Goal: Information Seeking & Learning: Learn about a topic

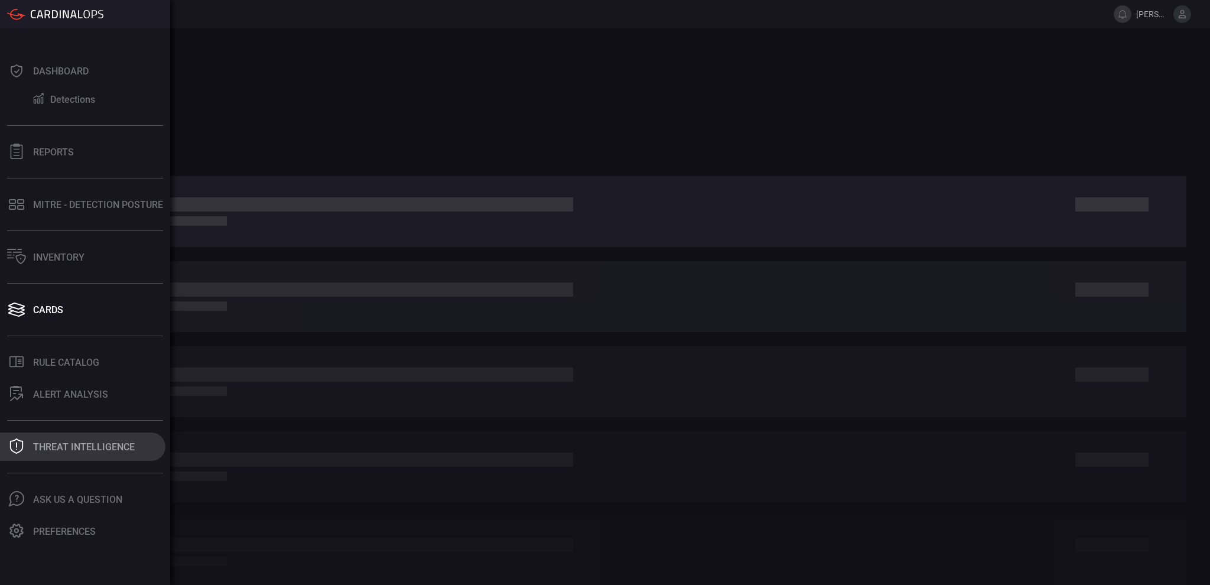
click at [30, 442] on button "Threat Intelligence" at bounding box center [82, 447] width 165 height 28
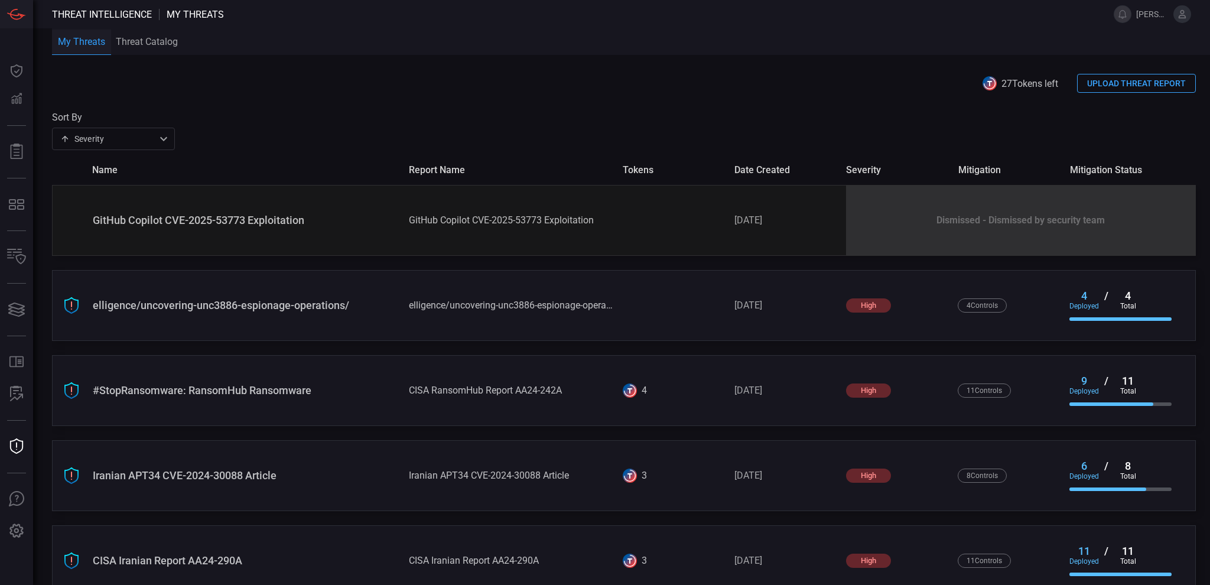
click at [761, 169] on span "date created" at bounding box center [786, 169] width 102 height 11
click at [194, 230] on div "GitHub Copilot CVE-2025-53773 Exploitation GitHub Copilot CVE-2025-53773 Exploi…" at bounding box center [624, 220] width 1144 height 71
click at [202, 225] on div "GitHub Copilot CVE-2025-53773 Exploitation" at bounding box center [246, 220] width 307 height 12
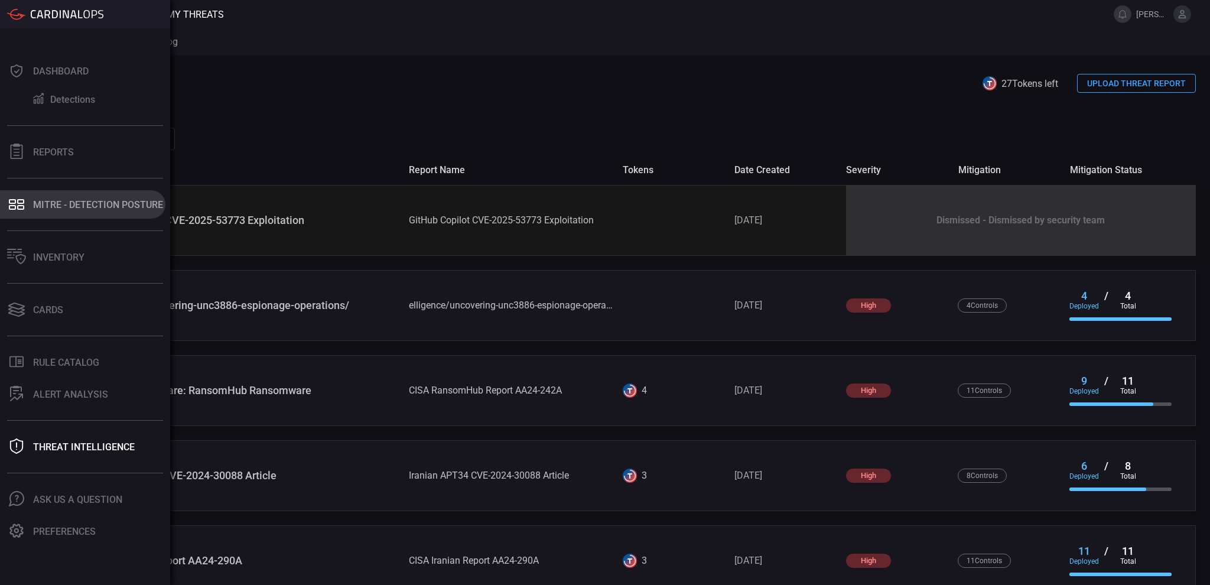
click at [71, 199] on div "MITRE - Detection Posture" at bounding box center [98, 204] width 130 height 11
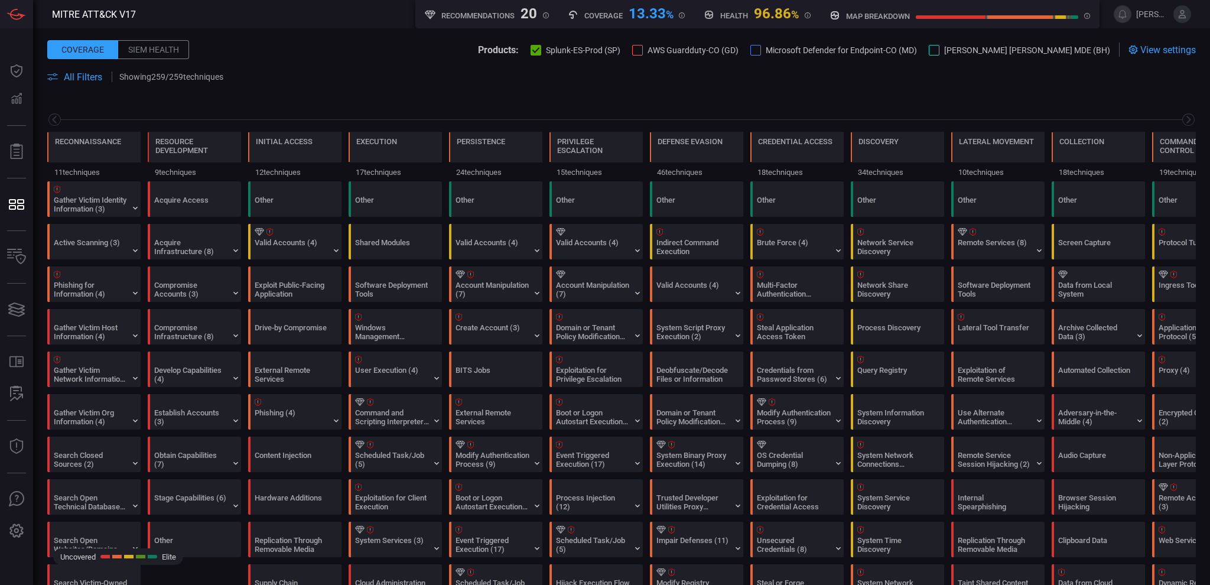
scroll to position [0, 155]
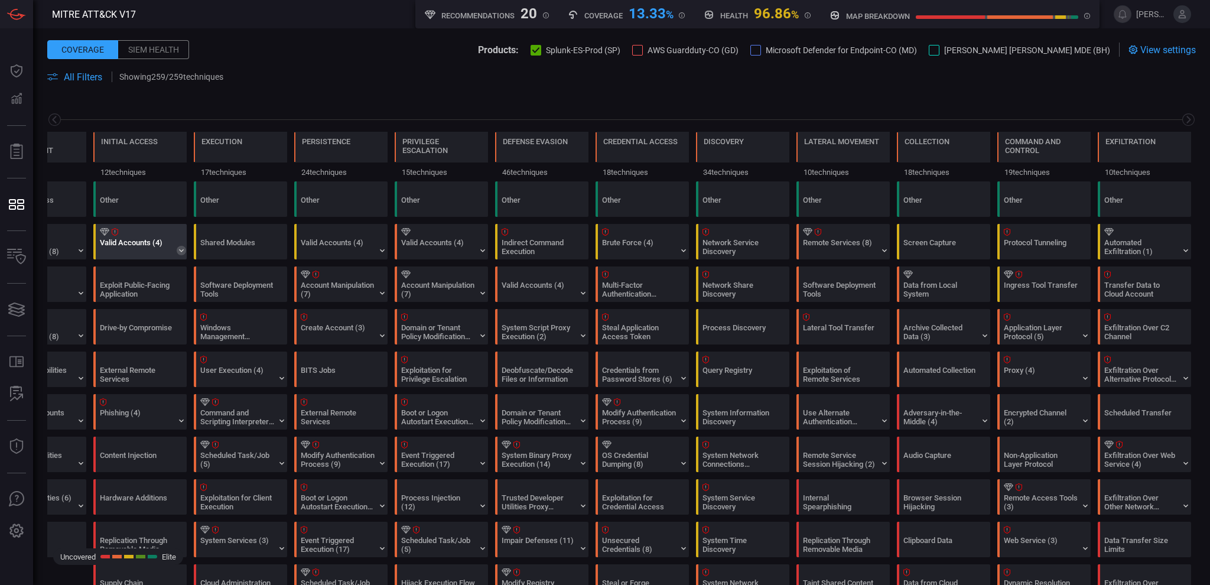
click at [177, 249] on icon at bounding box center [181, 250] width 9 height 9
click at [180, 252] on icon at bounding box center [181, 250] width 9 height 9
click at [184, 253] on icon at bounding box center [181, 250] width 9 height 9
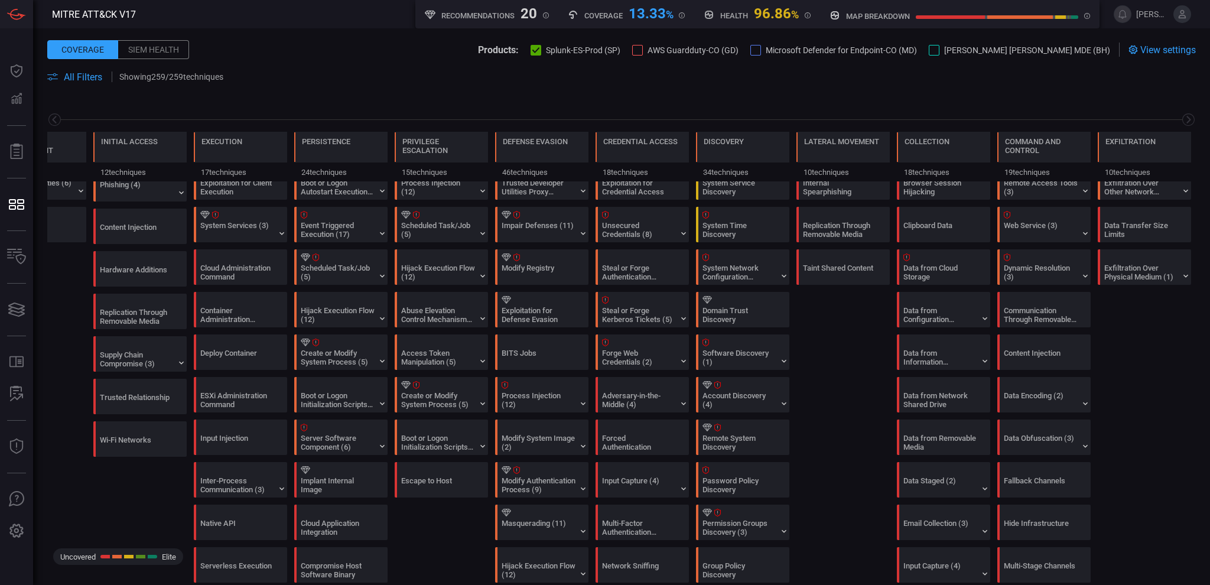
scroll to position [0, 0]
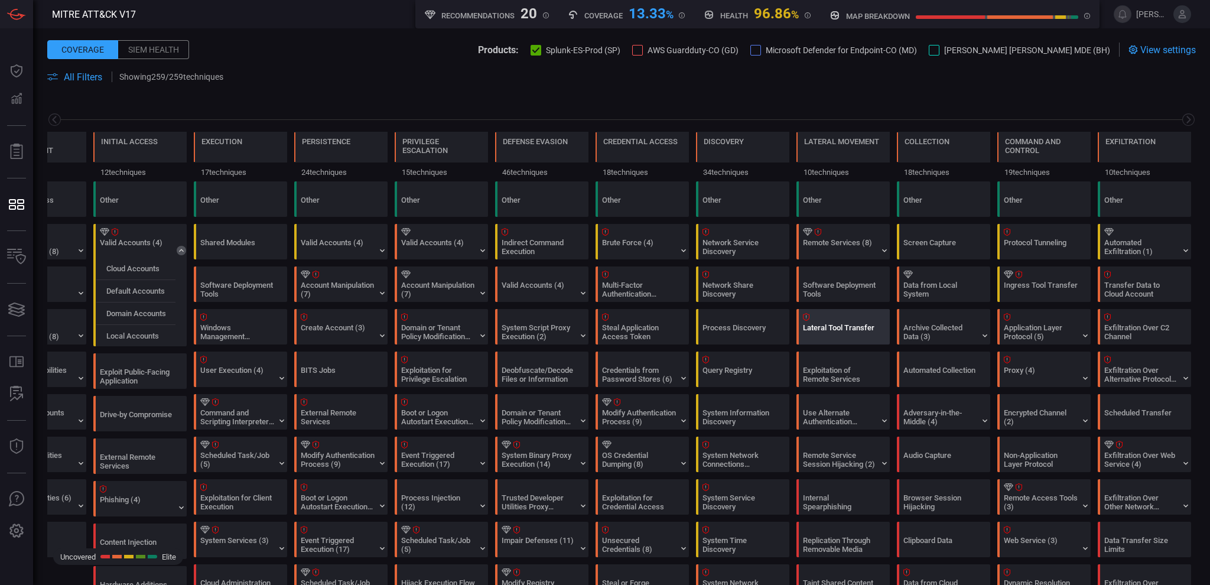
click at [806, 317] on icon at bounding box center [806, 317] width 7 height 8
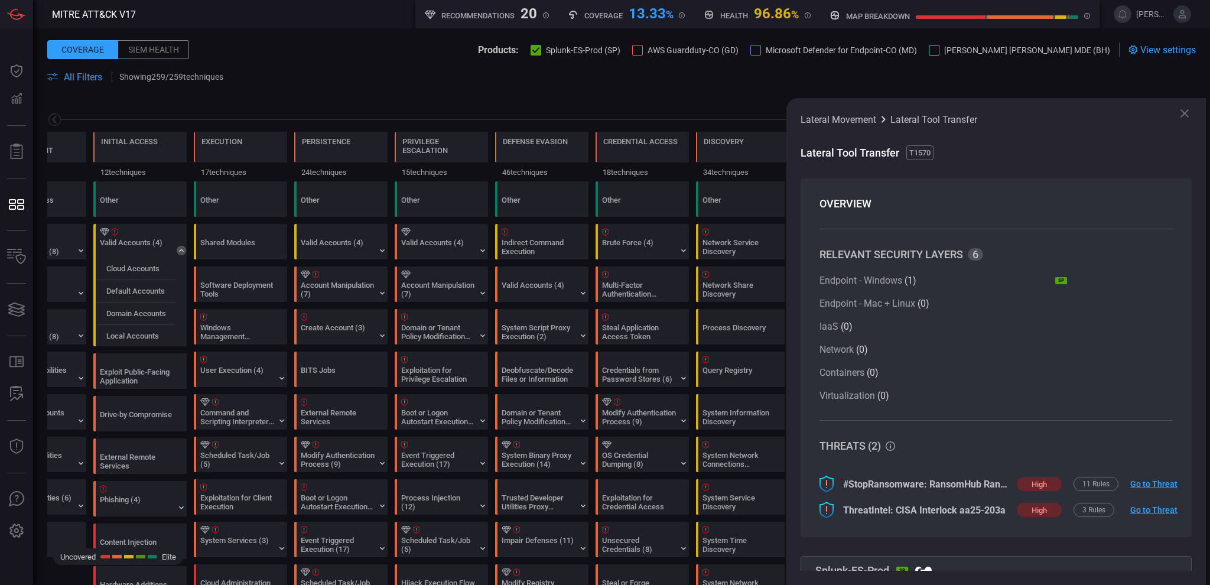
click at [1184, 115] on icon at bounding box center [1185, 113] width 14 height 14
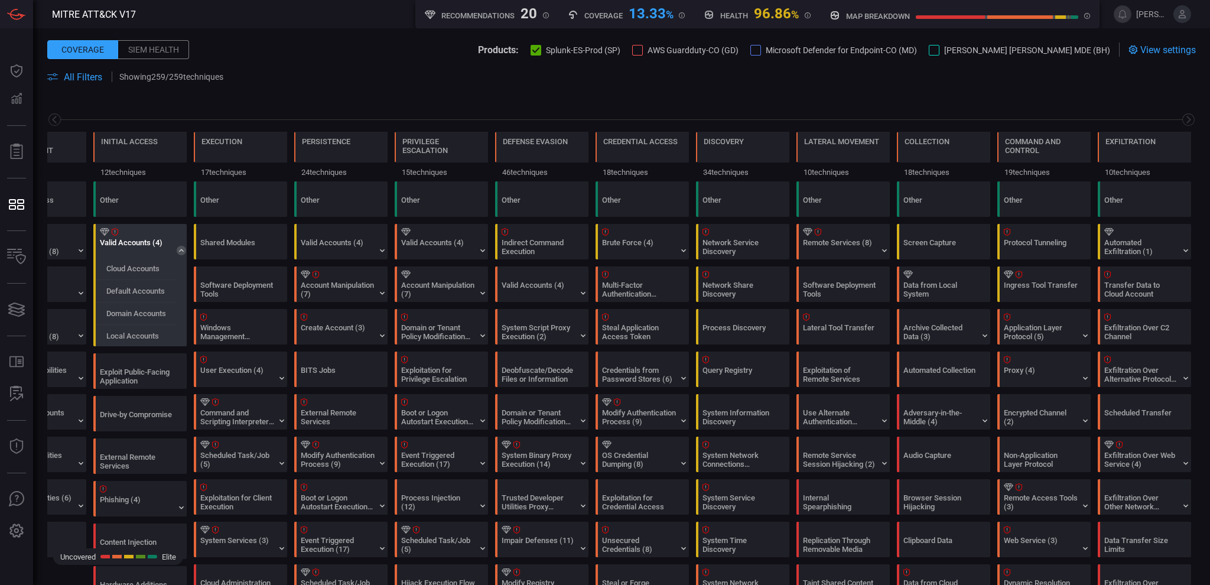
click at [115, 229] on icon at bounding box center [115, 232] width 7 height 8
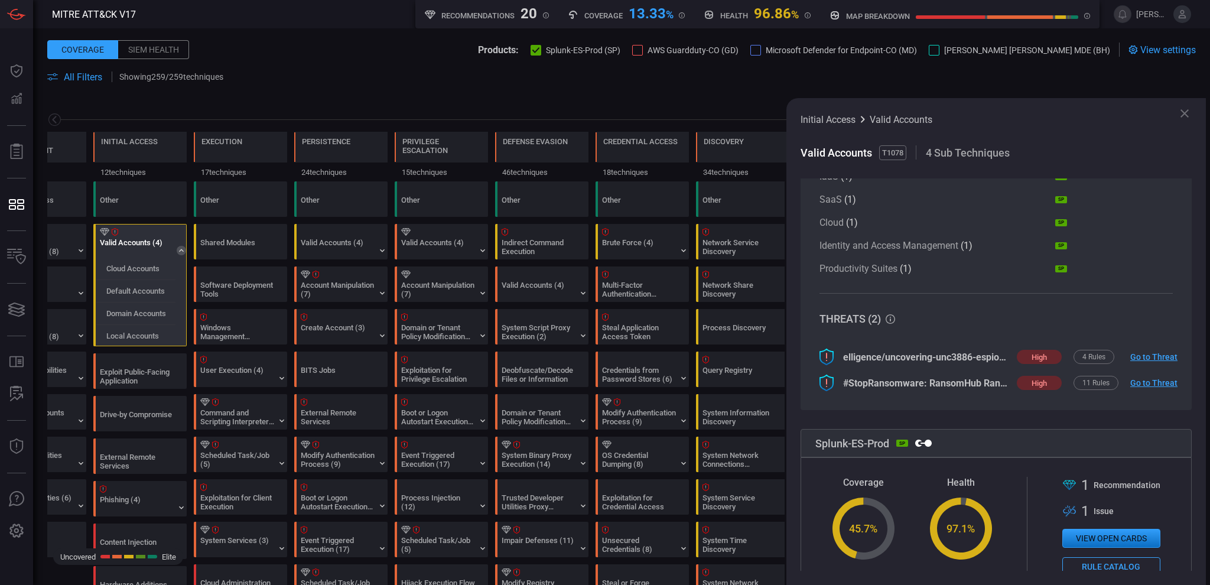
scroll to position [157, 0]
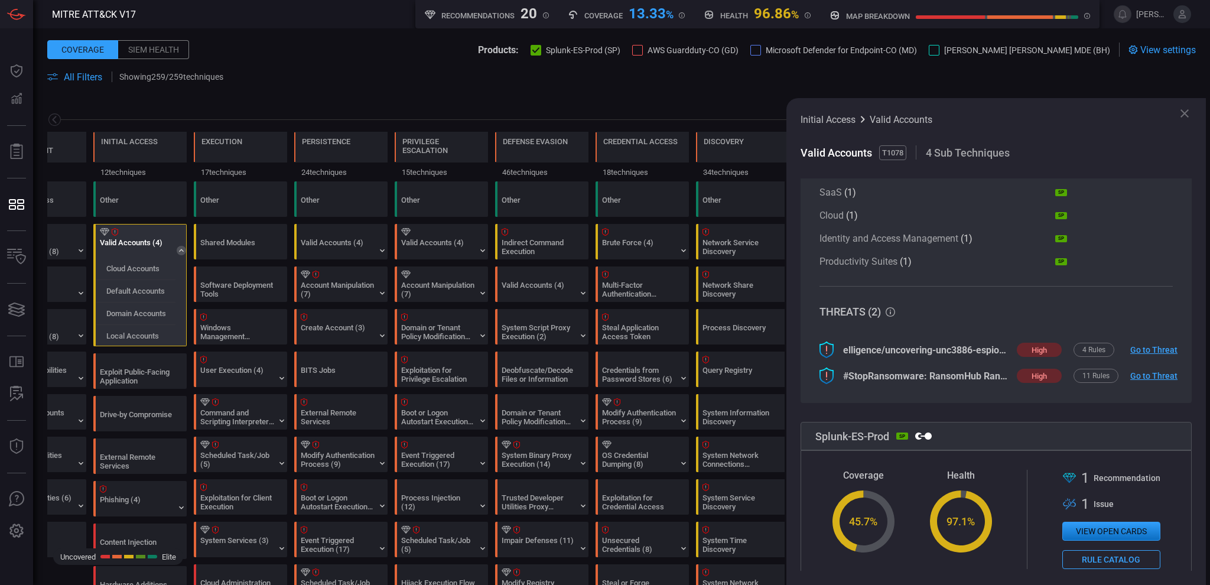
drag, startPoint x: 1098, startPoint y: 538, endPoint x: 1111, endPoint y: 530, distance: 15.4
click at [1111, 530] on button "View open cards" at bounding box center [1112, 531] width 98 height 19
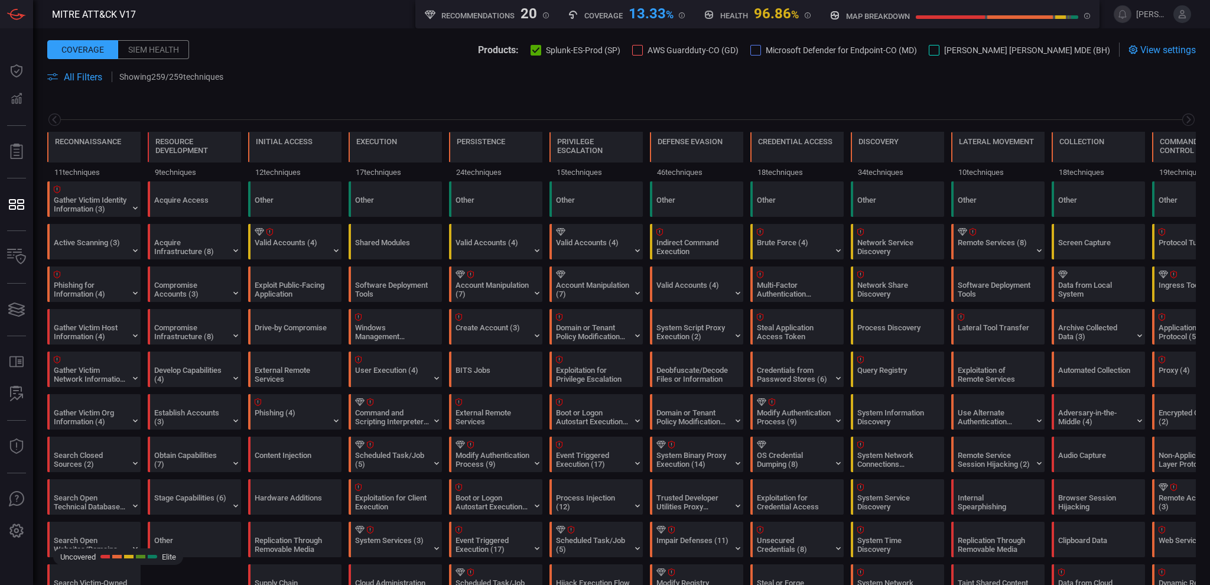
scroll to position [0, 155]
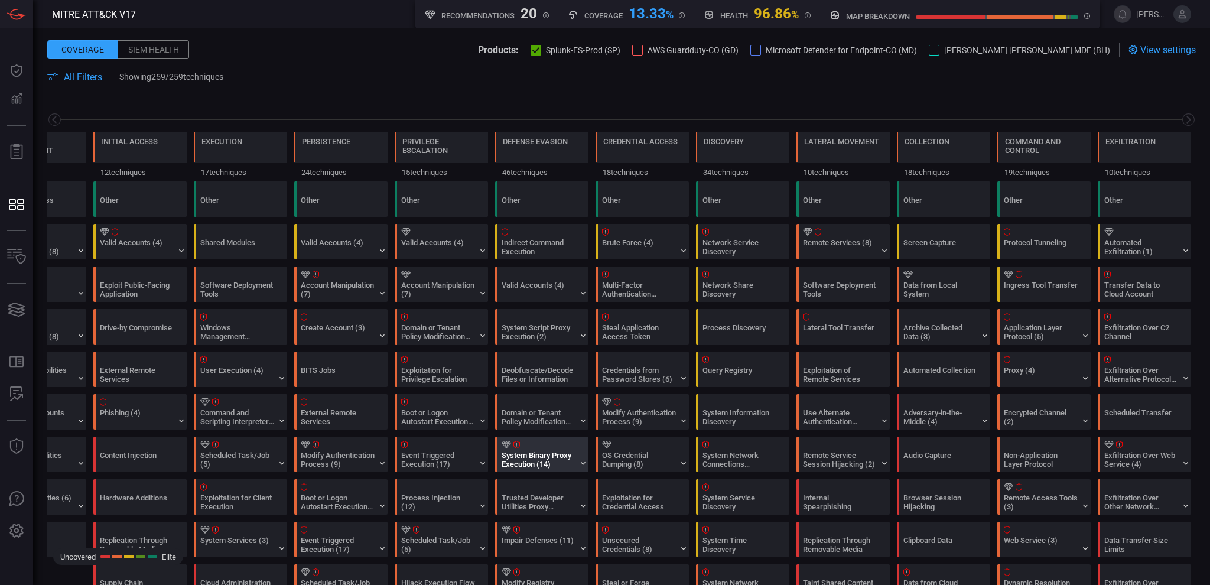
click at [518, 445] on icon at bounding box center [517, 445] width 7 height 8
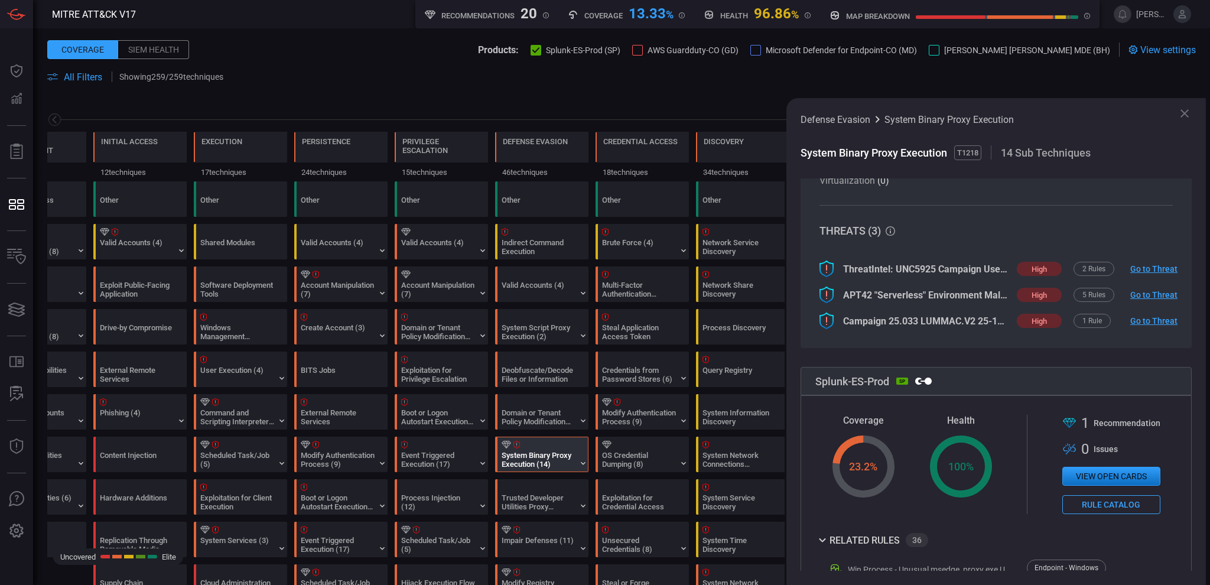
scroll to position [315, 0]
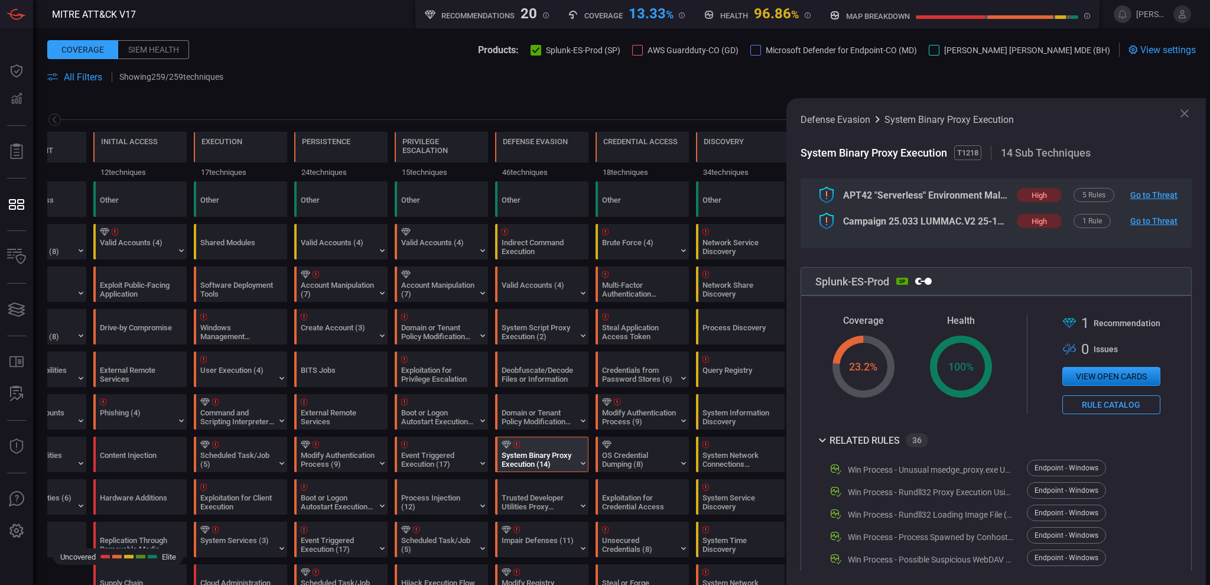
click at [1103, 379] on button "View open cards" at bounding box center [1112, 376] width 98 height 19
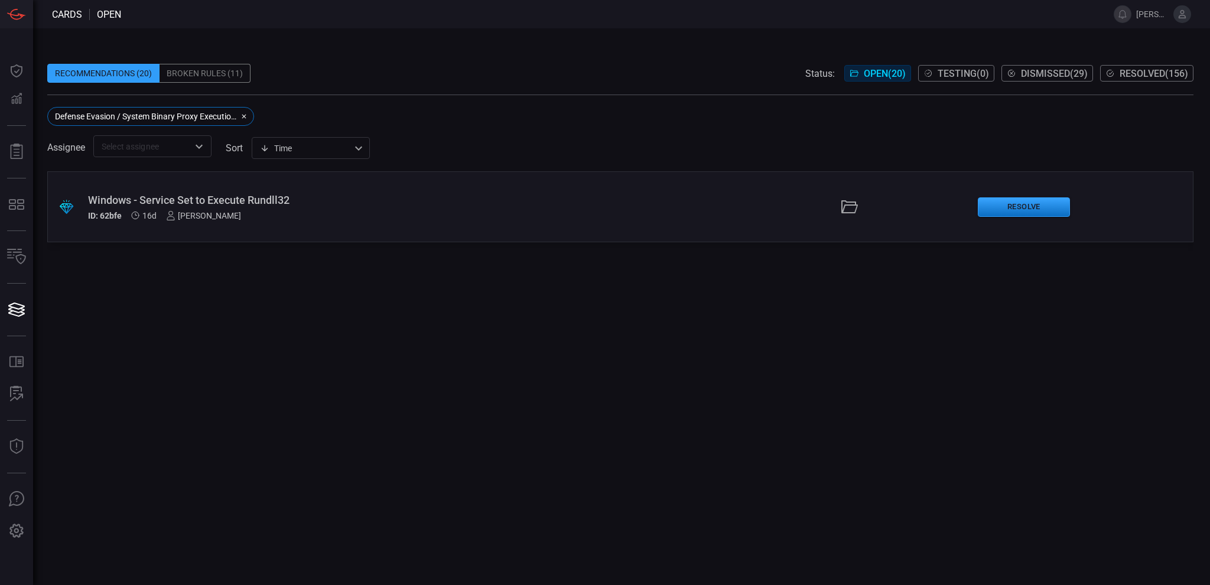
click at [243, 202] on div "Windows - Service Set to Execute Rundll32" at bounding box center [294, 200] width 413 height 12
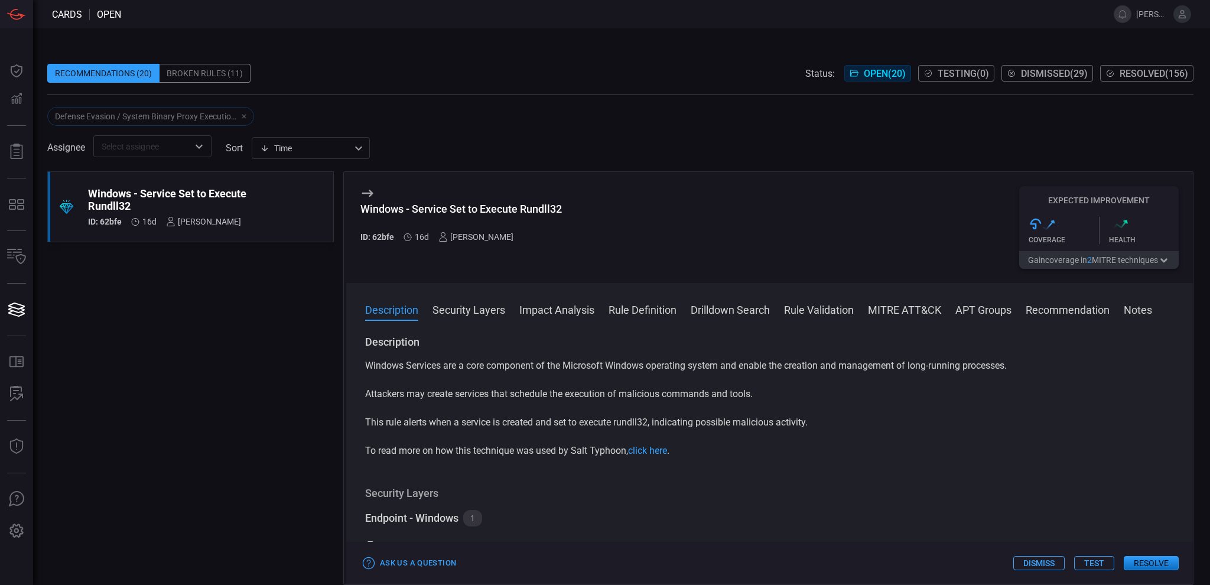
click at [894, 308] on button "MITRE ATT&CK" at bounding box center [904, 309] width 73 height 14
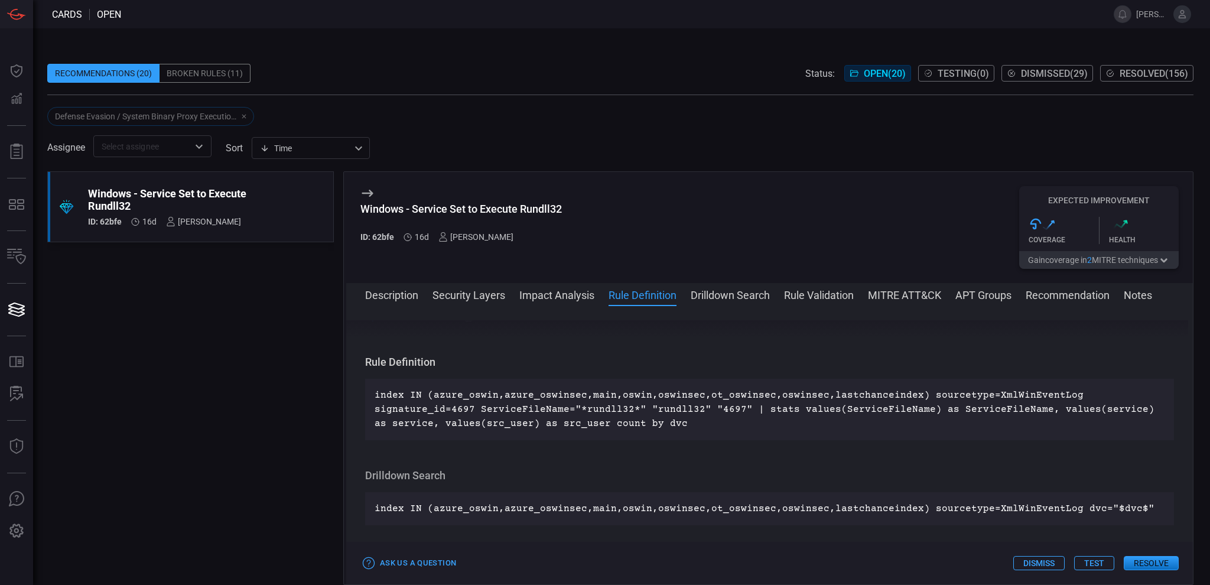
scroll to position [412, 0]
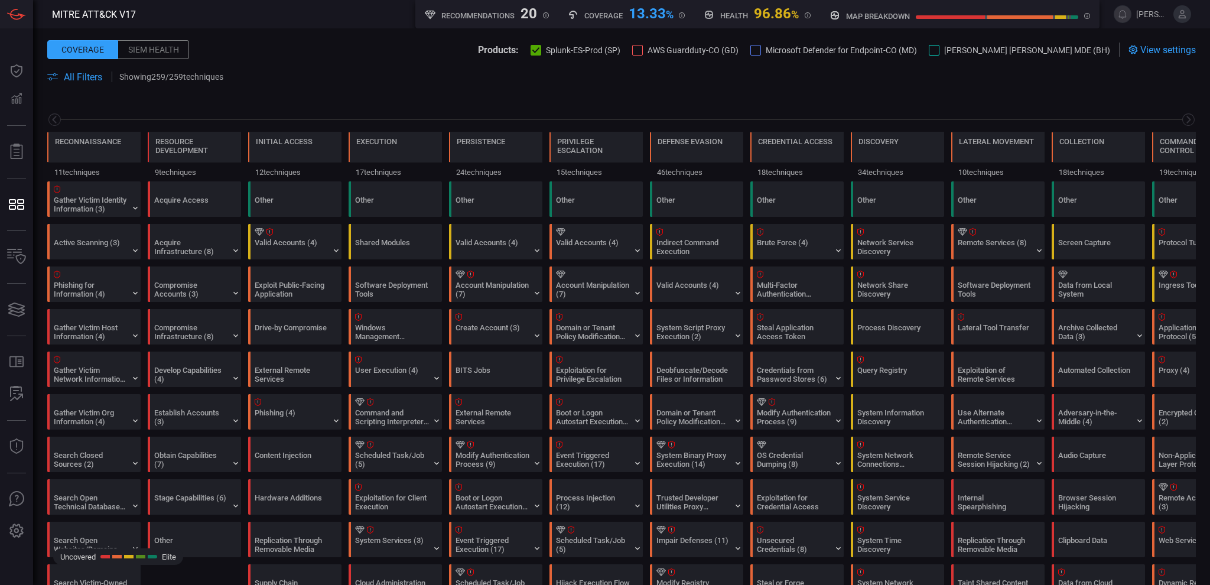
scroll to position [0, 155]
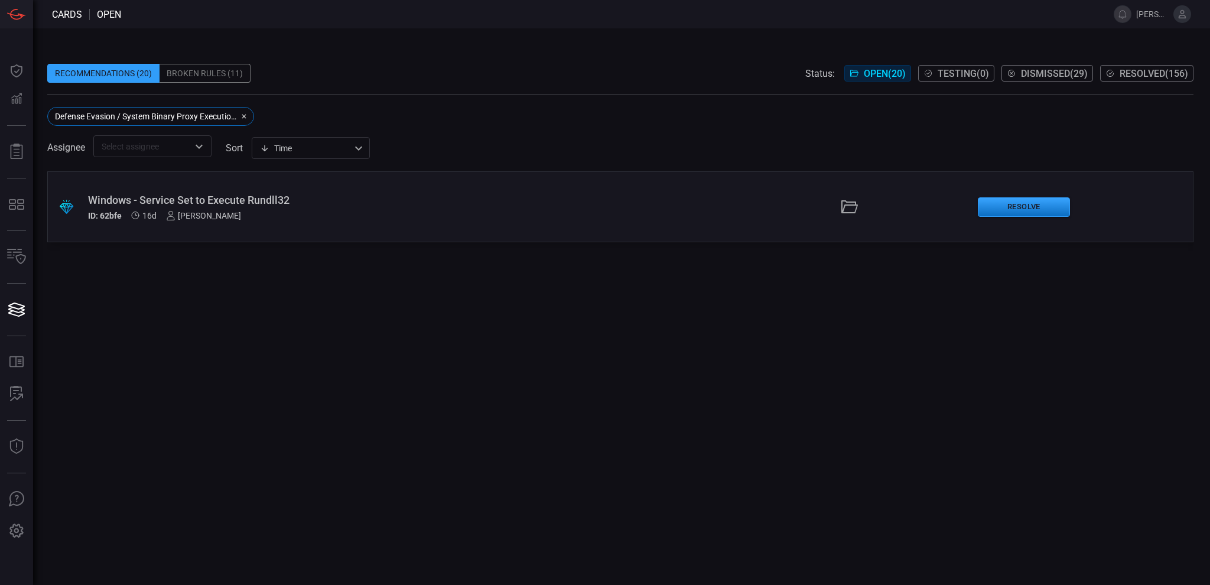
click at [249, 202] on div "Windows - Service Set to Execute Rundll32" at bounding box center [294, 200] width 413 height 12
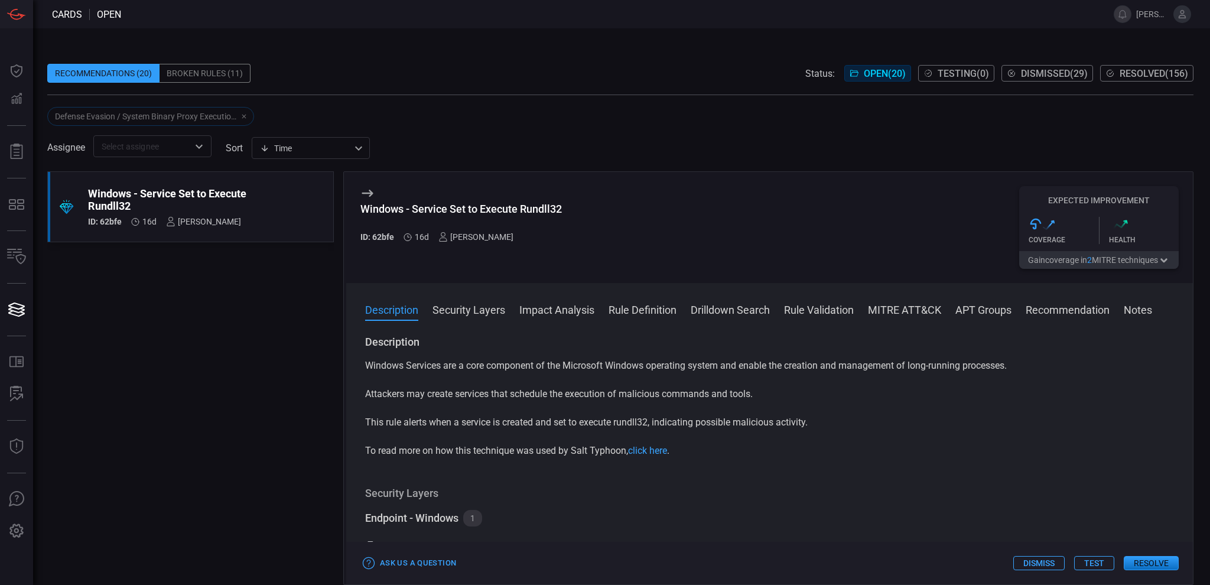
click at [492, 316] on button "Security Layers" at bounding box center [469, 309] width 73 height 14
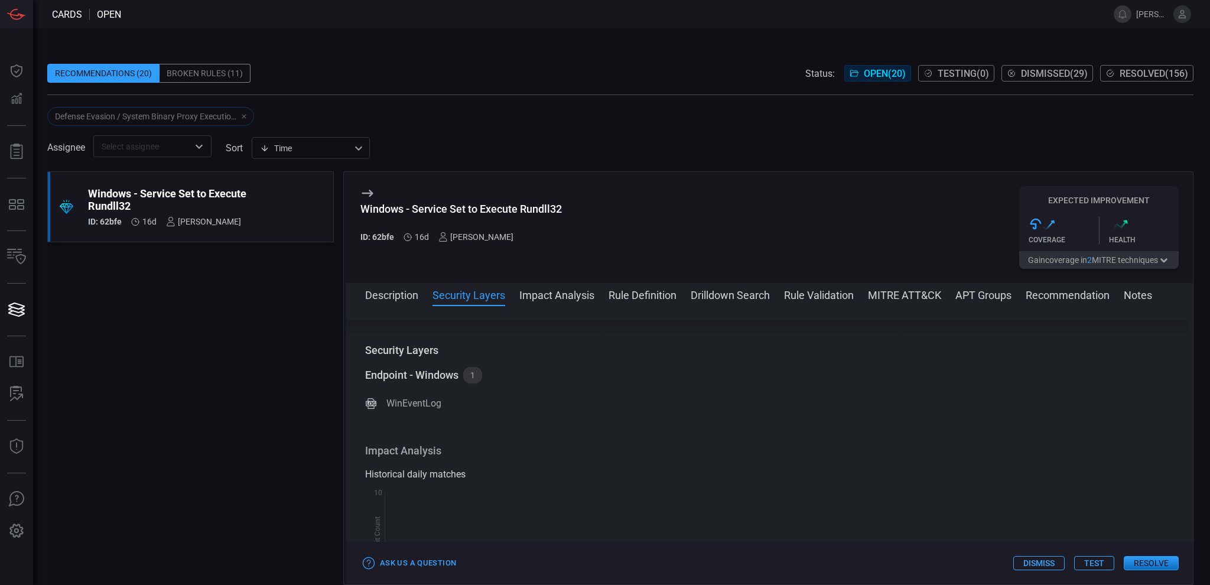
scroll to position [139, 0]
click at [550, 295] on button "Impact Analysis" at bounding box center [556, 294] width 75 height 14
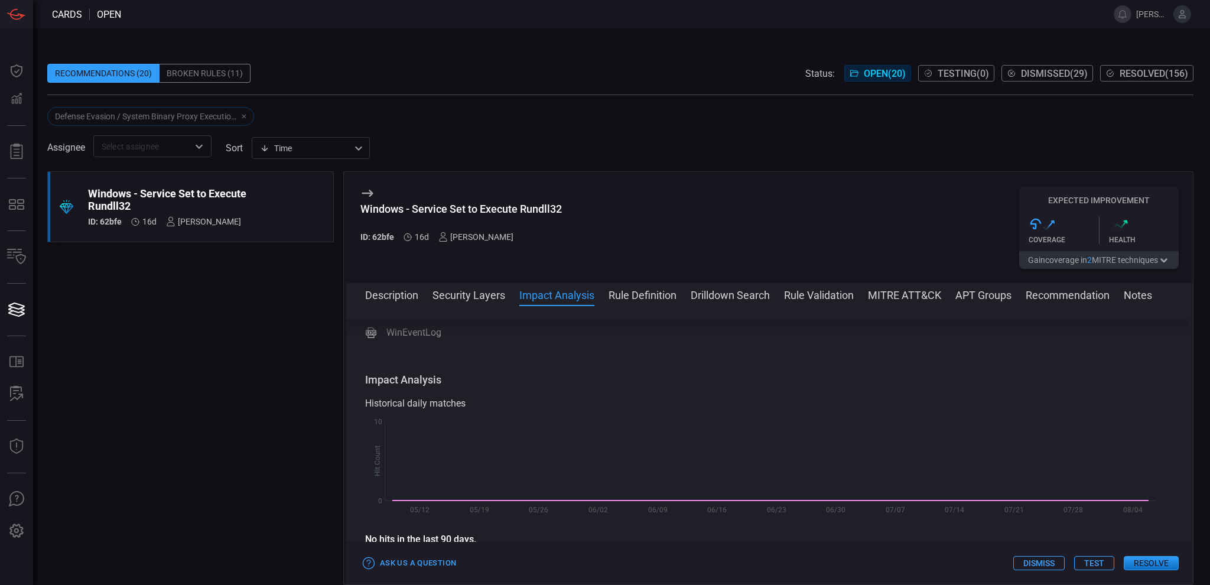
scroll to position [240, 0]
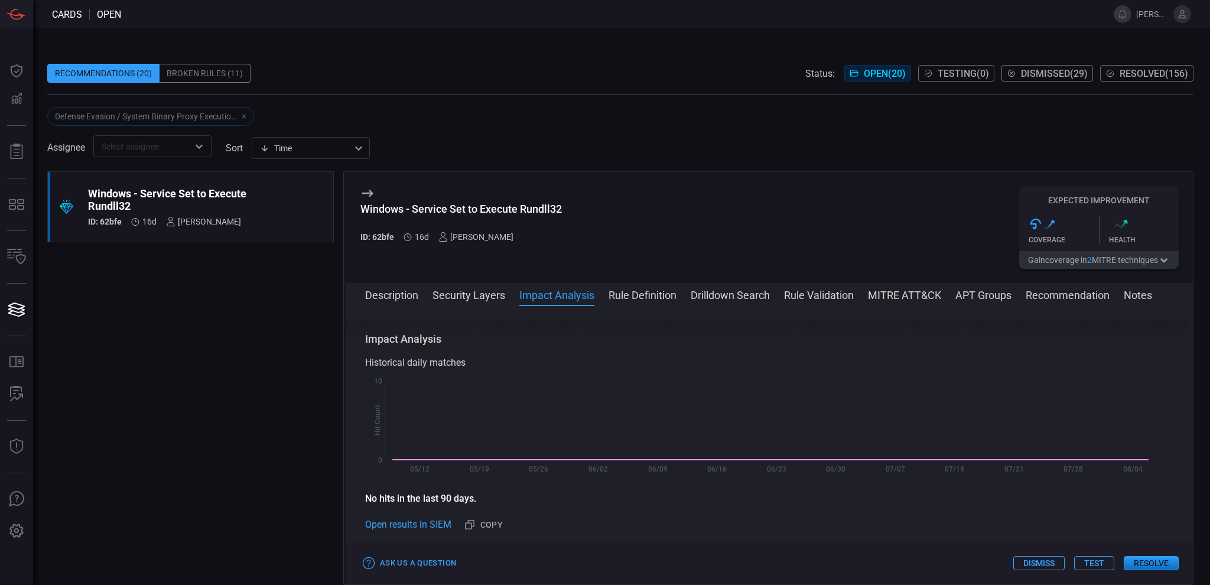
click at [634, 289] on button "Rule Definition" at bounding box center [643, 294] width 68 height 14
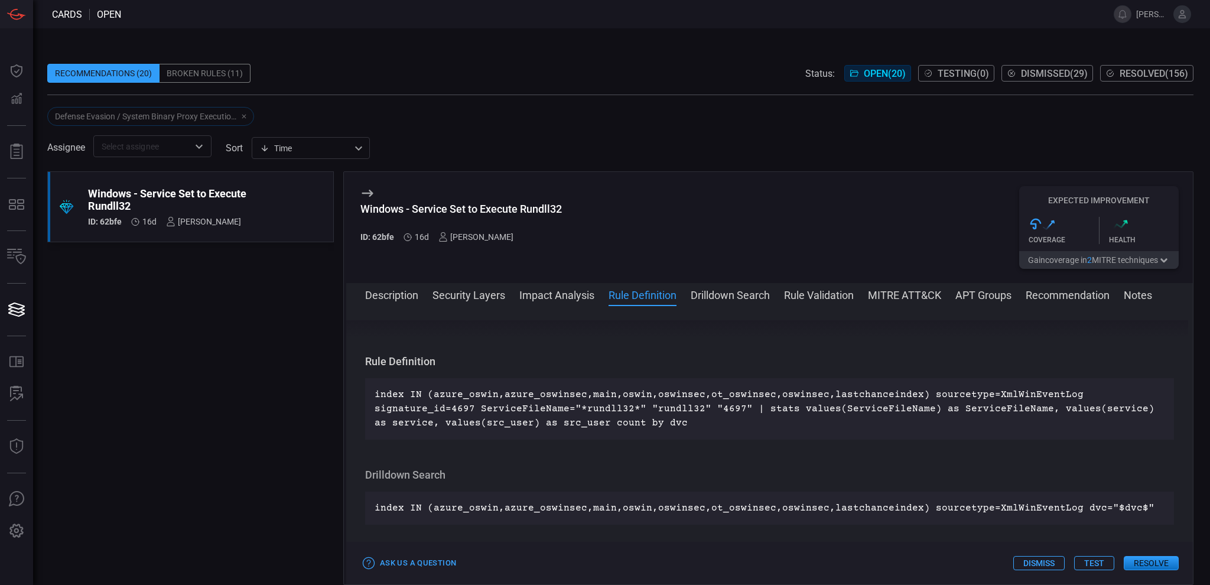
scroll to position [470, 0]
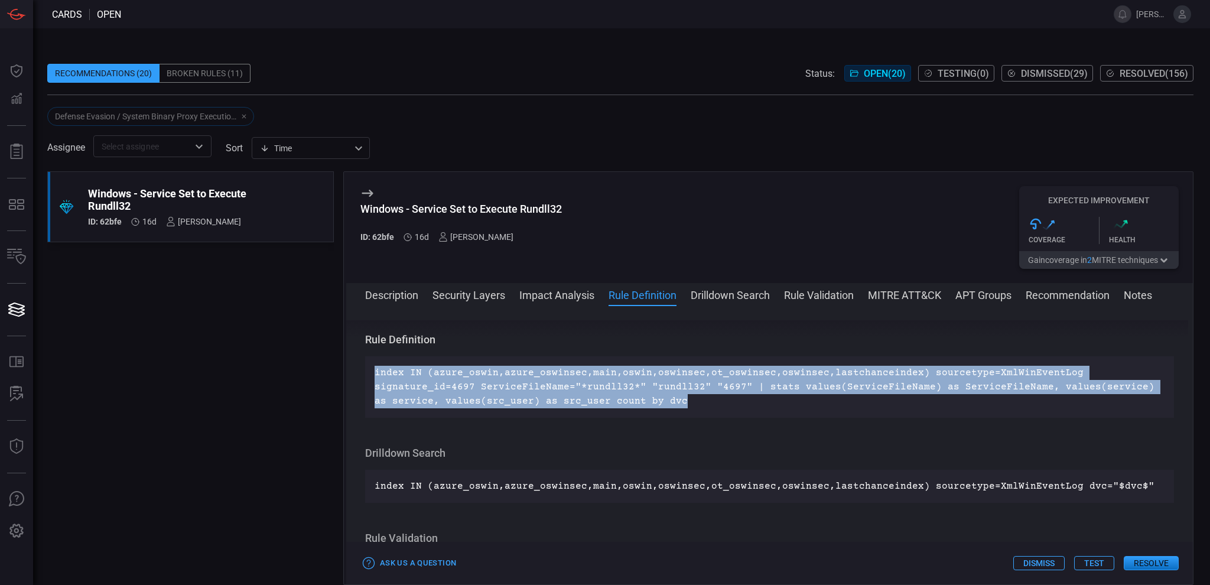
drag, startPoint x: 662, startPoint y: 398, endPoint x: 374, endPoint y: 372, distance: 289.5
click at [375, 372] on p "index IN (azure_oswin,azure_oswinsec,main,oswin,oswinsec,ot_oswinsec,oswinsec,l…" at bounding box center [770, 387] width 790 height 43
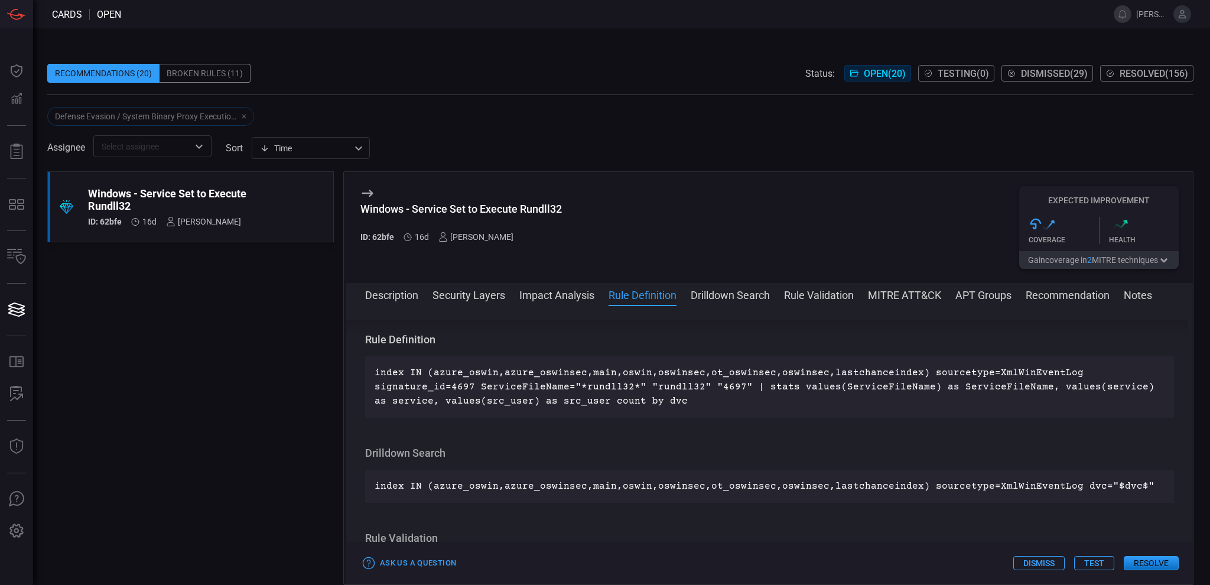
click at [629, 418] on div "Description Windows Services are a core component of the Microsoft Windows oper…" at bounding box center [769, 442] width 847 height 245
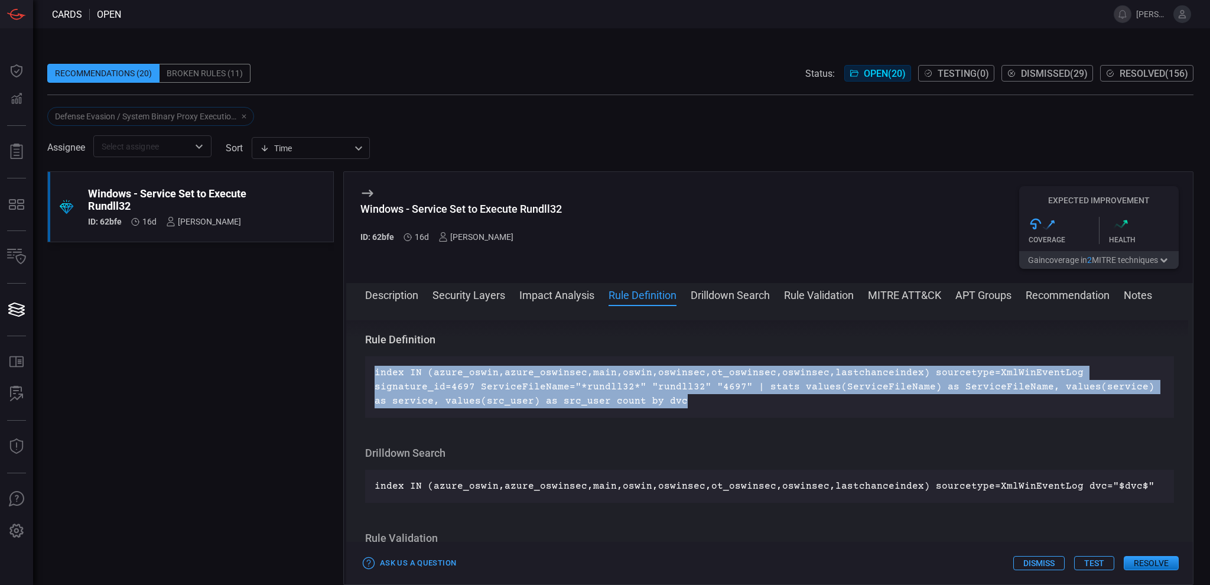
drag, startPoint x: 665, startPoint y: 403, endPoint x: 372, endPoint y: 369, distance: 295.1
click at [372, 369] on div "index IN (azure_oswin,azure_oswinsec,main,oswin,oswinsec,ot_oswinsec,oswinsec,l…" at bounding box center [769, 386] width 809 height 61
click at [706, 410] on div "index IN (azure_oswin,azure_oswinsec,main,oswin,oswinsec,ot_oswinsec,oswinsec,l…" at bounding box center [769, 386] width 809 height 61
drag, startPoint x: 656, startPoint y: 404, endPoint x: 366, endPoint y: 369, distance: 291.7
click at [366, 369] on div "index IN (azure_oswin,azure_oswinsec,main,oswin,oswinsec,ot_oswinsec,oswinsec,l…" at bounding box center [769, 386] width 809 height 61
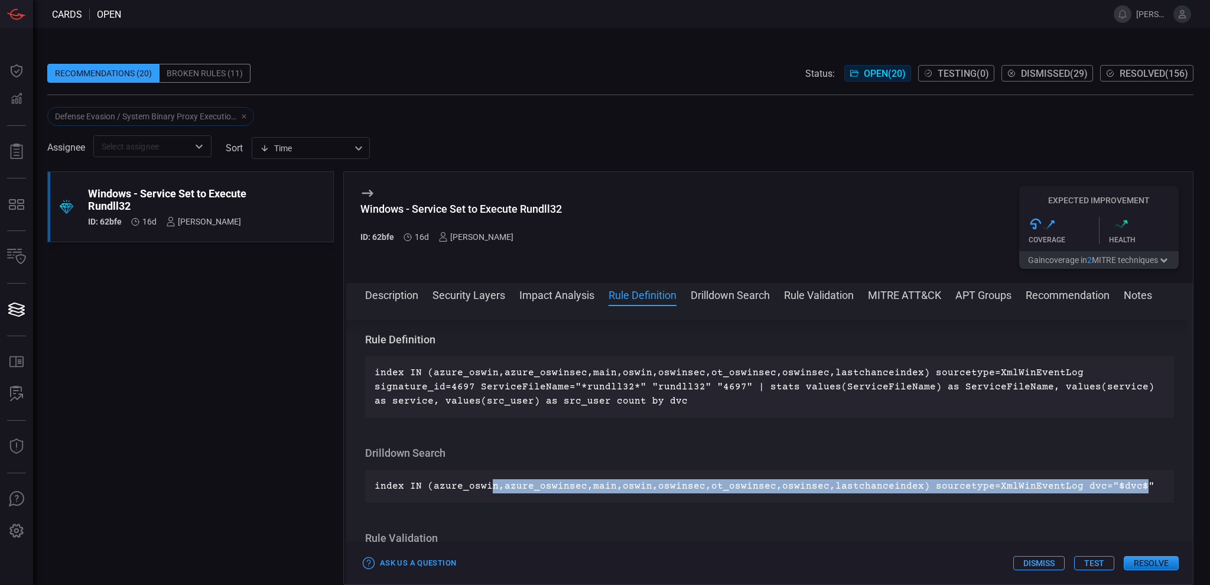
drag, startPoint x: 1119, startPoint y: 486, endPoint x: 489, endPoint y: 482, distance: 630.6
click at [489, 482] on p "index IN (azure_oswin,azure_oswinsec,main,oswin,oswinsec,ot_oswinsec,oswinsec,l…" at bounding box center [770, 486] width 790 height 14
click at [899, 499] on div "index IN (azure_oswin,azure_oswinsec,main,oswin,oswinsec,ot_oswinsec,oswinsec,l…" at bounding box center [769, 486] width 809 height 33
drag, startPoint x: 1132, startPoint y: 486, endPoint x: 371, endPoint y: 483, distance: 761.2
click at [371, 483] on div "index IN (azure_oswin,azure_oswinsec,main,oswin,oswinsec,ot_oswinsec,oswinsec,l…" at bounding box center [769, 486] width 809 height 33
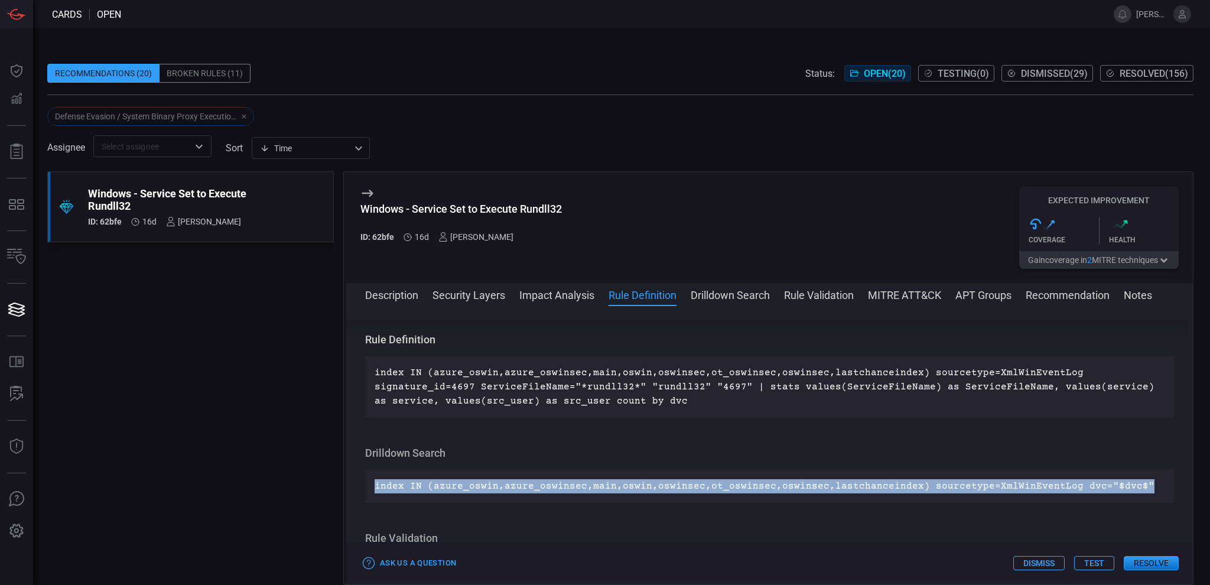
click at [552, 475] on div "index IN (azure_oswin,azure_oswinsec,main,oswin,oswinsec,ot_oswinsec,oswinsec,l…" at bounding box center [769, 486] width 809 height 33
drag, startPoint x: 1126, startPoint y: 486, endPoint x: 642, endPoint y: 485, distance: 484.6
click at [369, 485] on div "index IN (azure_oswin,azure_oswinsec,main,oswin,oswinsec,ot_oswinsec,oswinsec,l…" at bounding box center [769, 486] width 809 height 33
click at [742, 294] on button "Drilldown Search" at bounding box center [730, 294] width 79 height 14
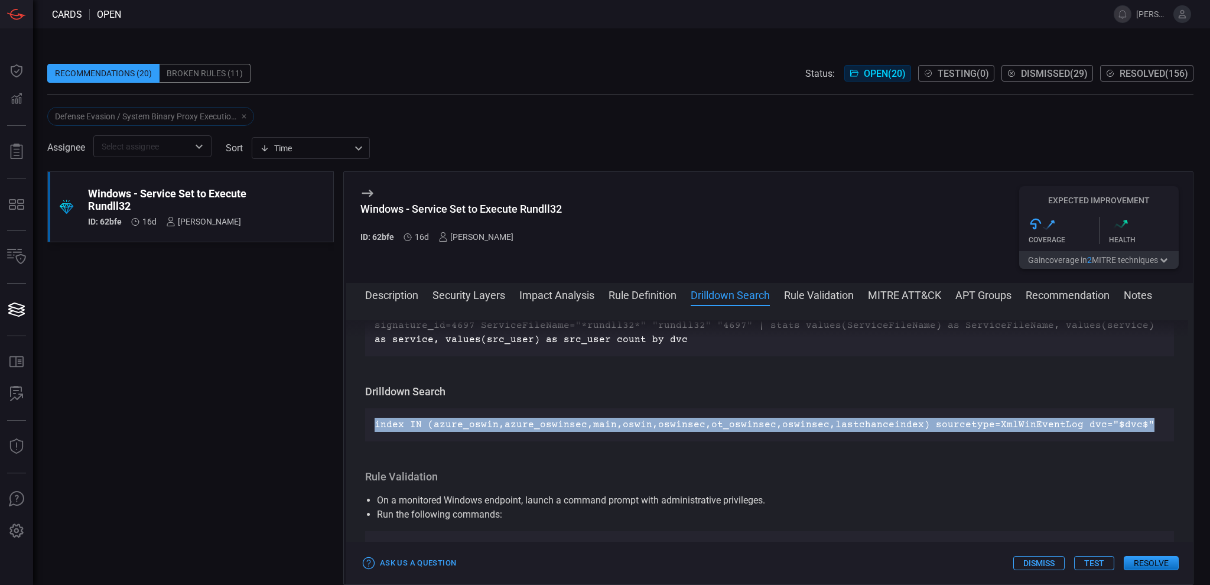
scroll to position [584, 0]
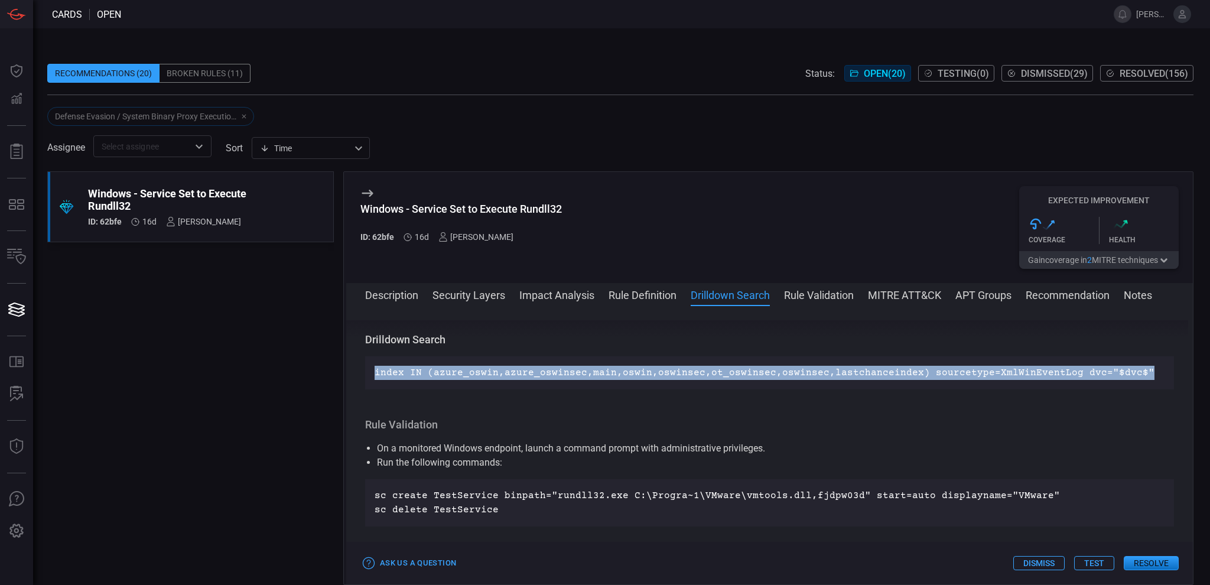
click at [827, 295] on button "Rule Validation" at bounding box center [819, 294] width 70 height 14
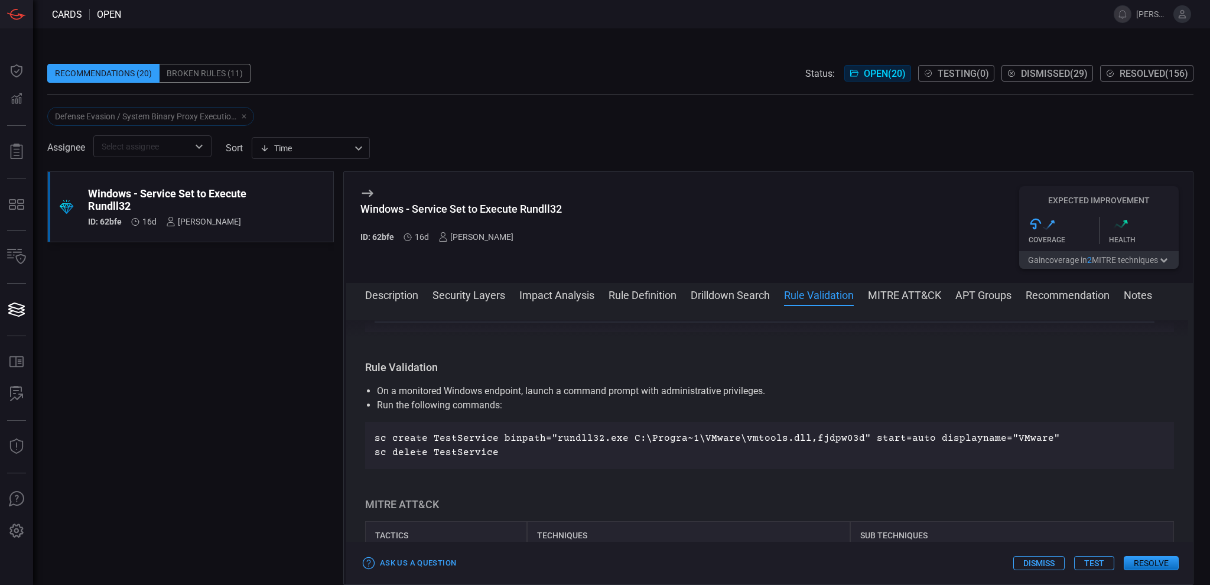
scroll to position [669, 0]
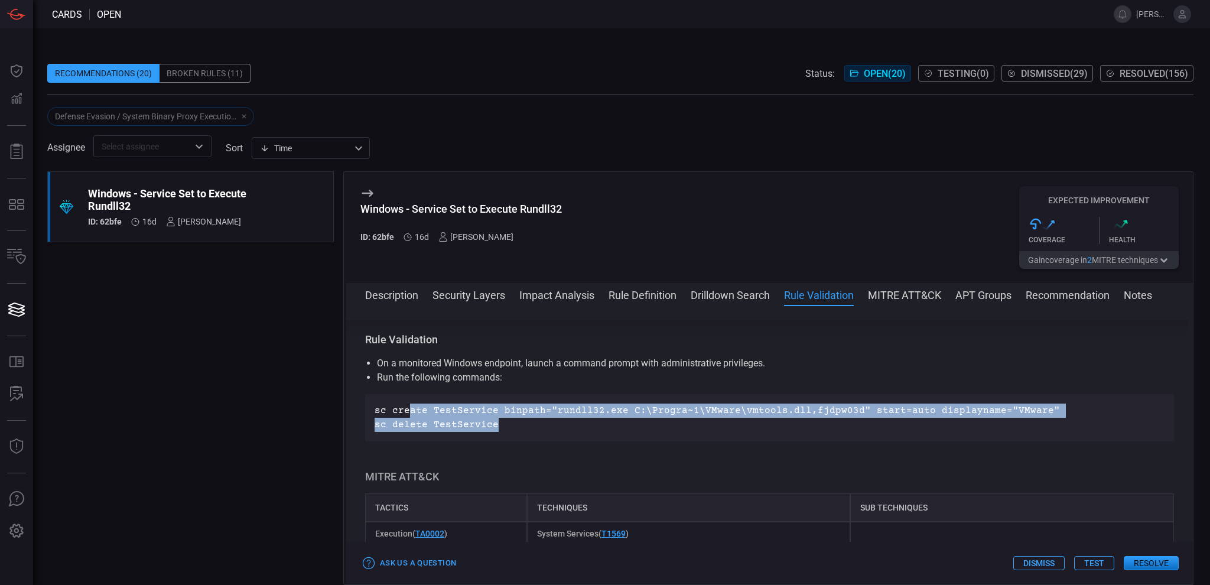
drag, startPoint x: 509, startPoint y: 424, endPoint x: 411, endPoint y: 412, distance: 99.4
click at [411, 412] on div "sc create TestService binpath="rundll32.exe C:\Progra~1\VMware\vmtools.dll,fjdp…" at bounding box center [770, 418] width 790 height 28
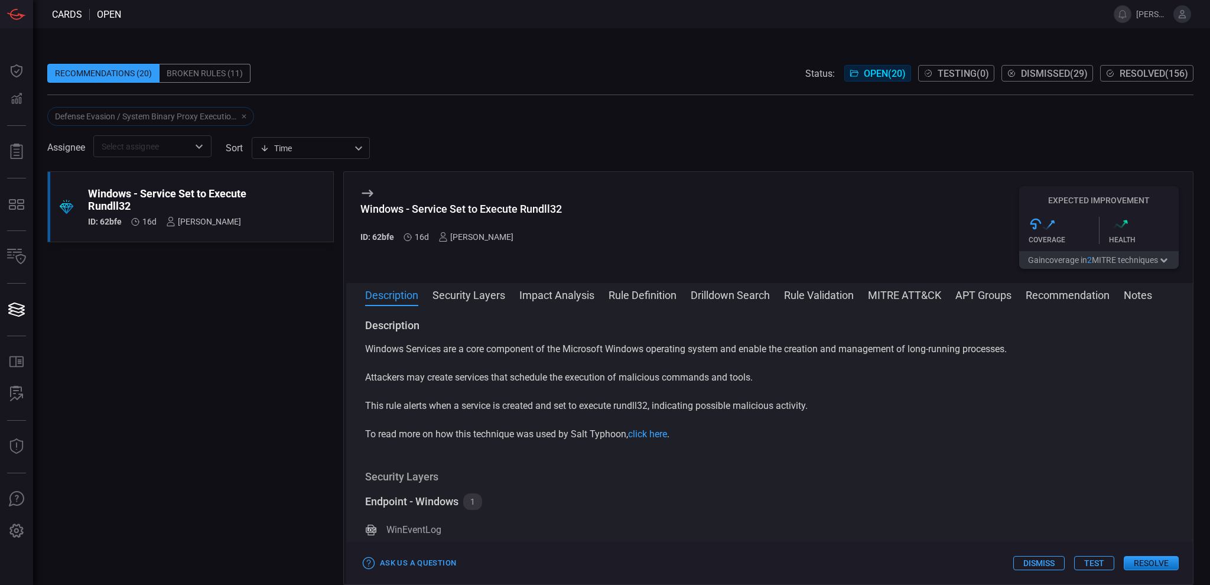
scroll to position [0, 0]
click at [226, 74] on div "Broken Rules (11)" at bounding box center [205, 73] width 91 height 19
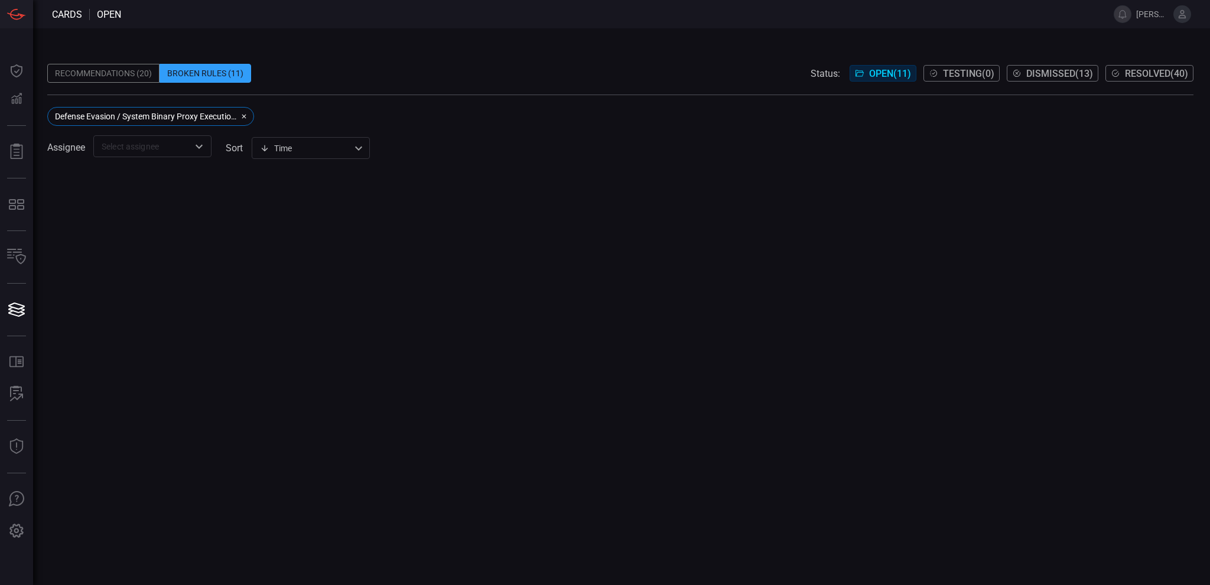
click at [243, 113] on icon "button" at bounding box center [244, 116] width 7 height 7
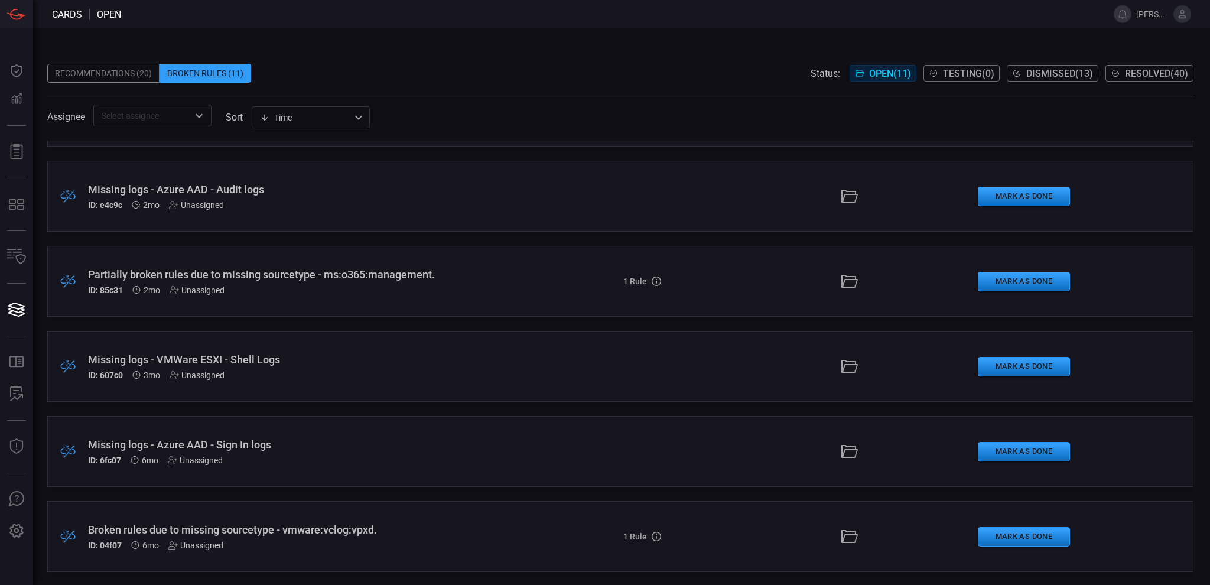
scroll to position [97, 0]
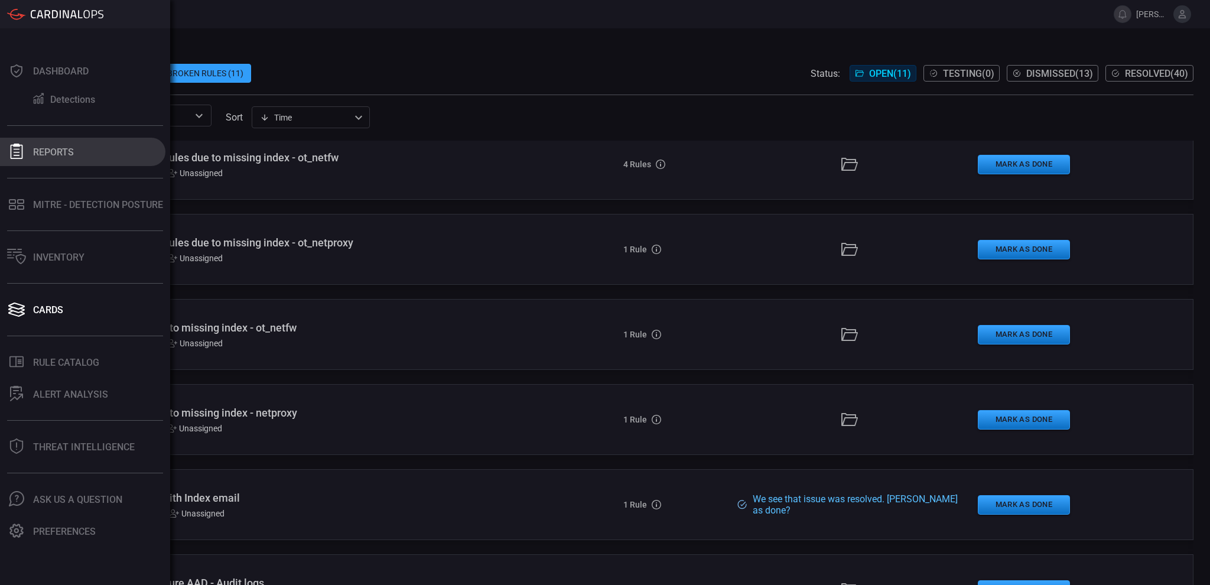
click at [64, 144] on button "Reports" at bounding box center [82, 152] width 165 height 28
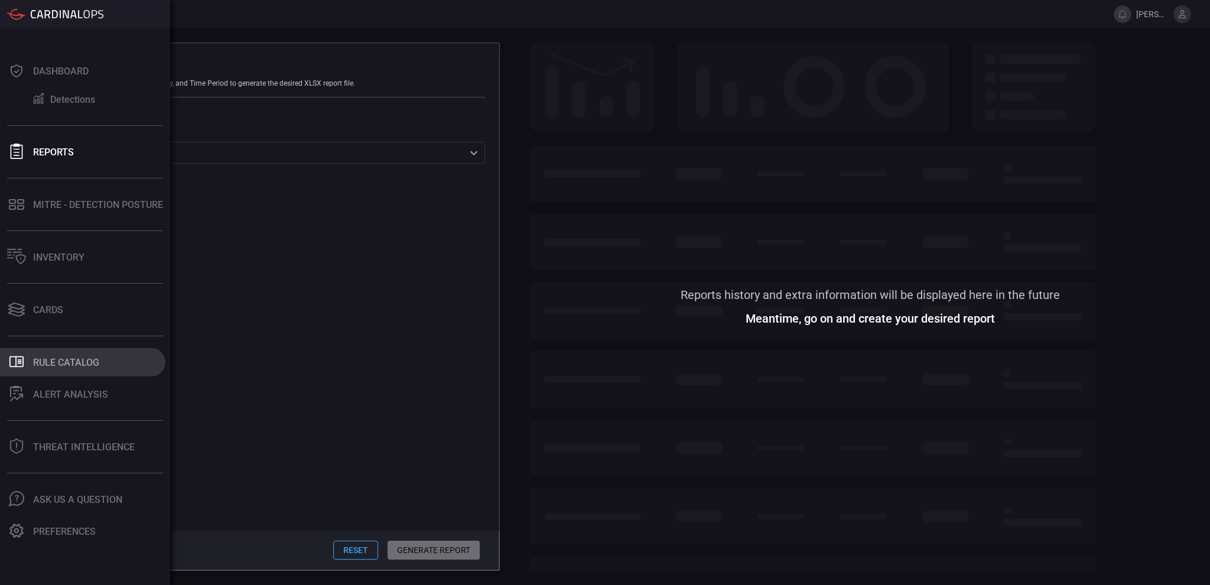
click at [83, 369] on button ".st0_rule_catalog_icon{fill: currentColor;} Rule Catalog" at bounding box center [82, 362] width 165 height 28
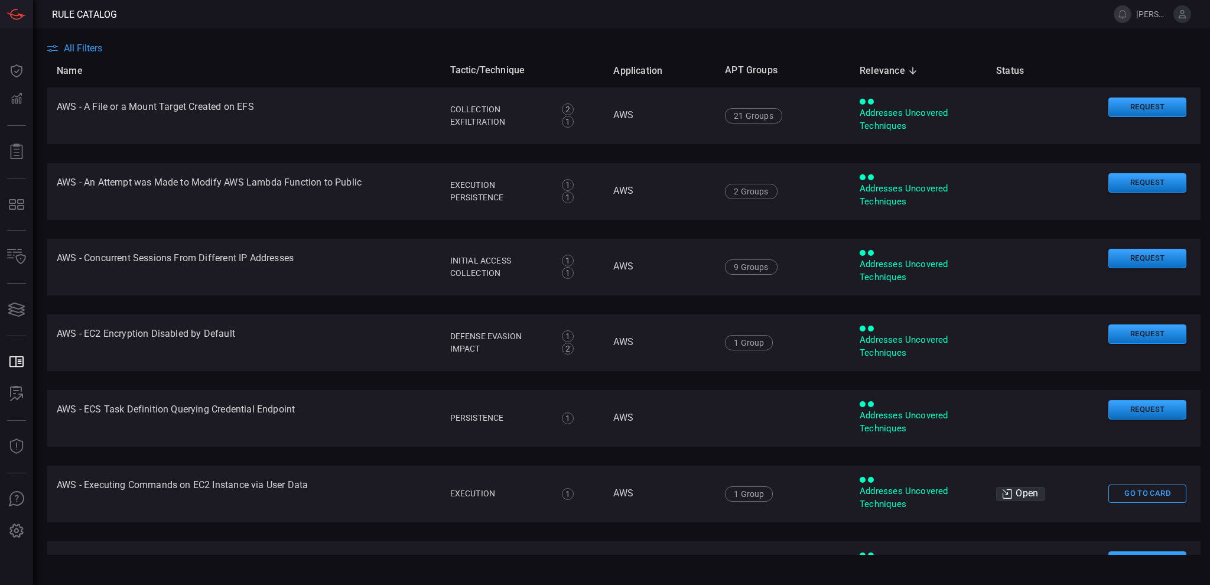
click at [301, 37] on main "All Filters Name Tactic/Technique Application APT Groups Relevance sorted desce…" at bounding box center [605, 306] width 1210 height 557
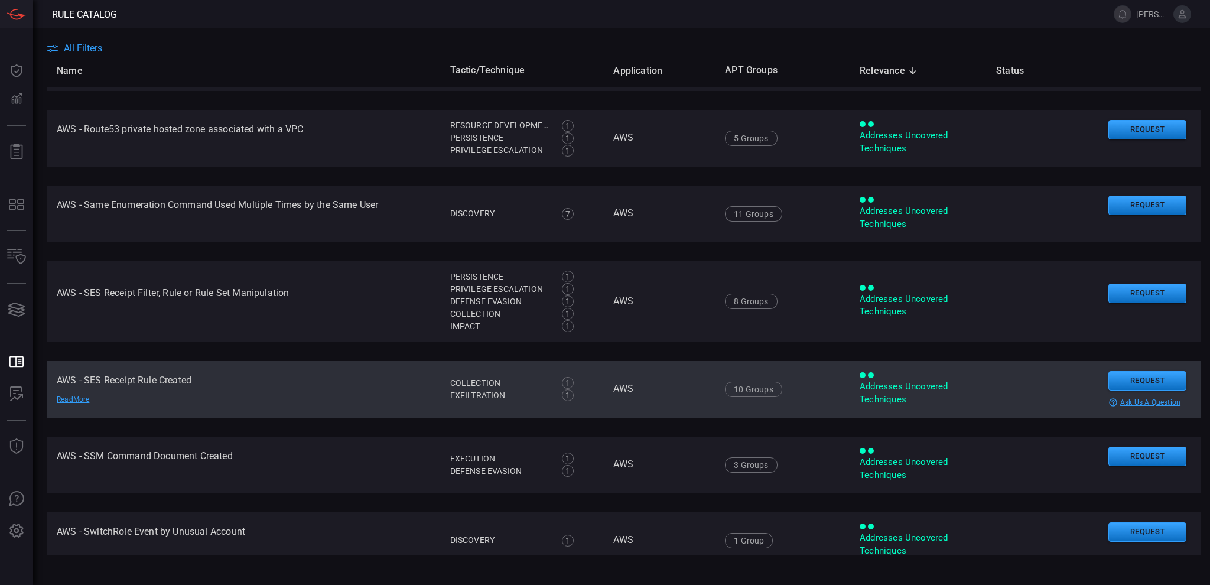
scroll to position [1812, 0]
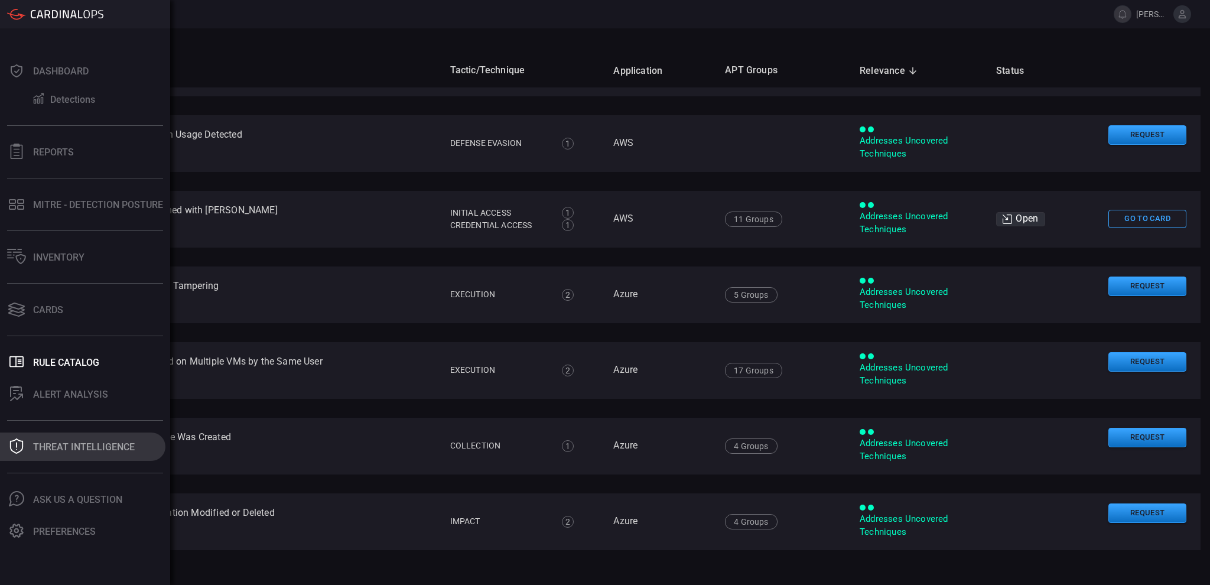
click at [64, 445] on div "Threat Intelligence" at bounding box center [84, 446] width 102 height 11
